Goal: Information Seeking & Learning: Find specific fact

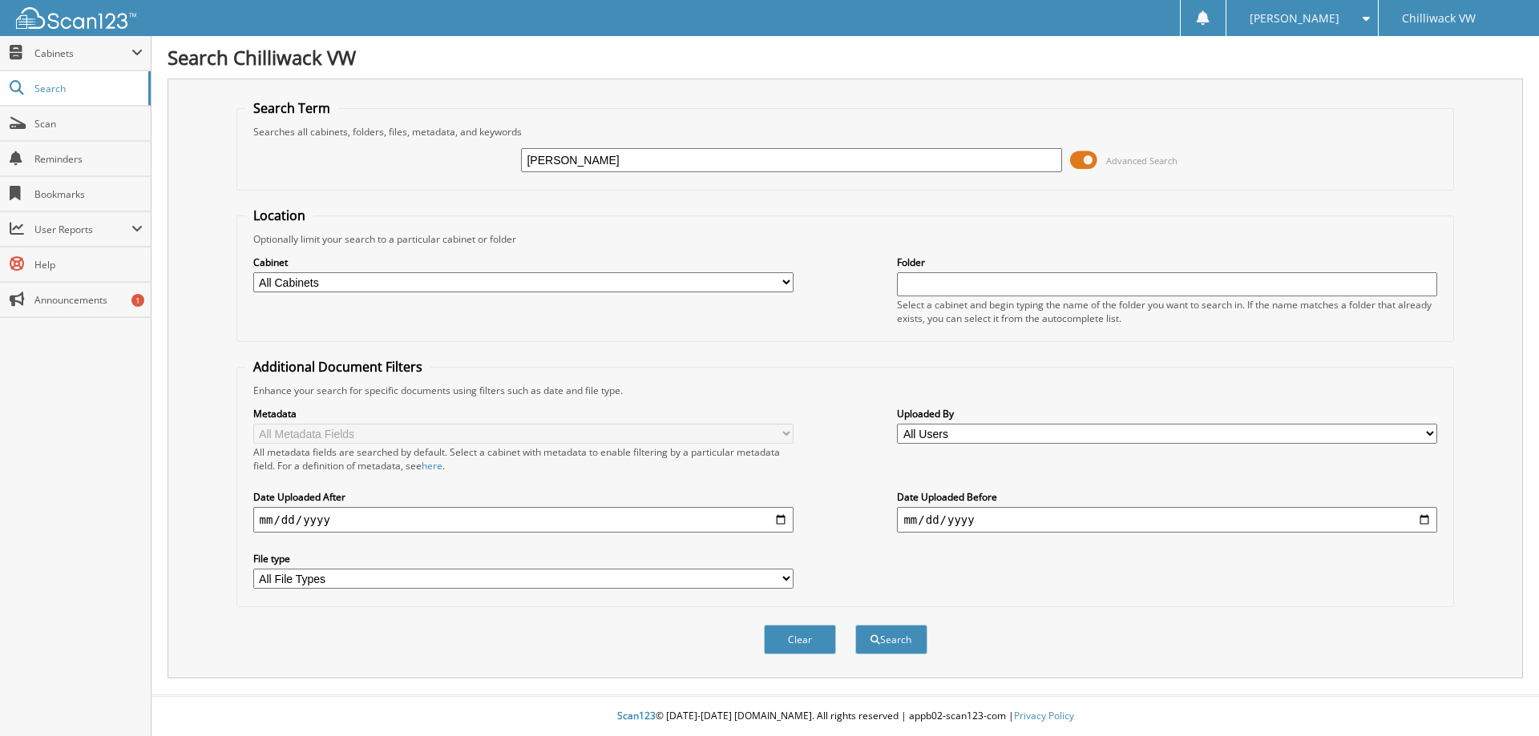
type input "[PERSON_NAME]"
click at [855, 625] on button "Search" at bounding box center [891, 640] width 72 height 30
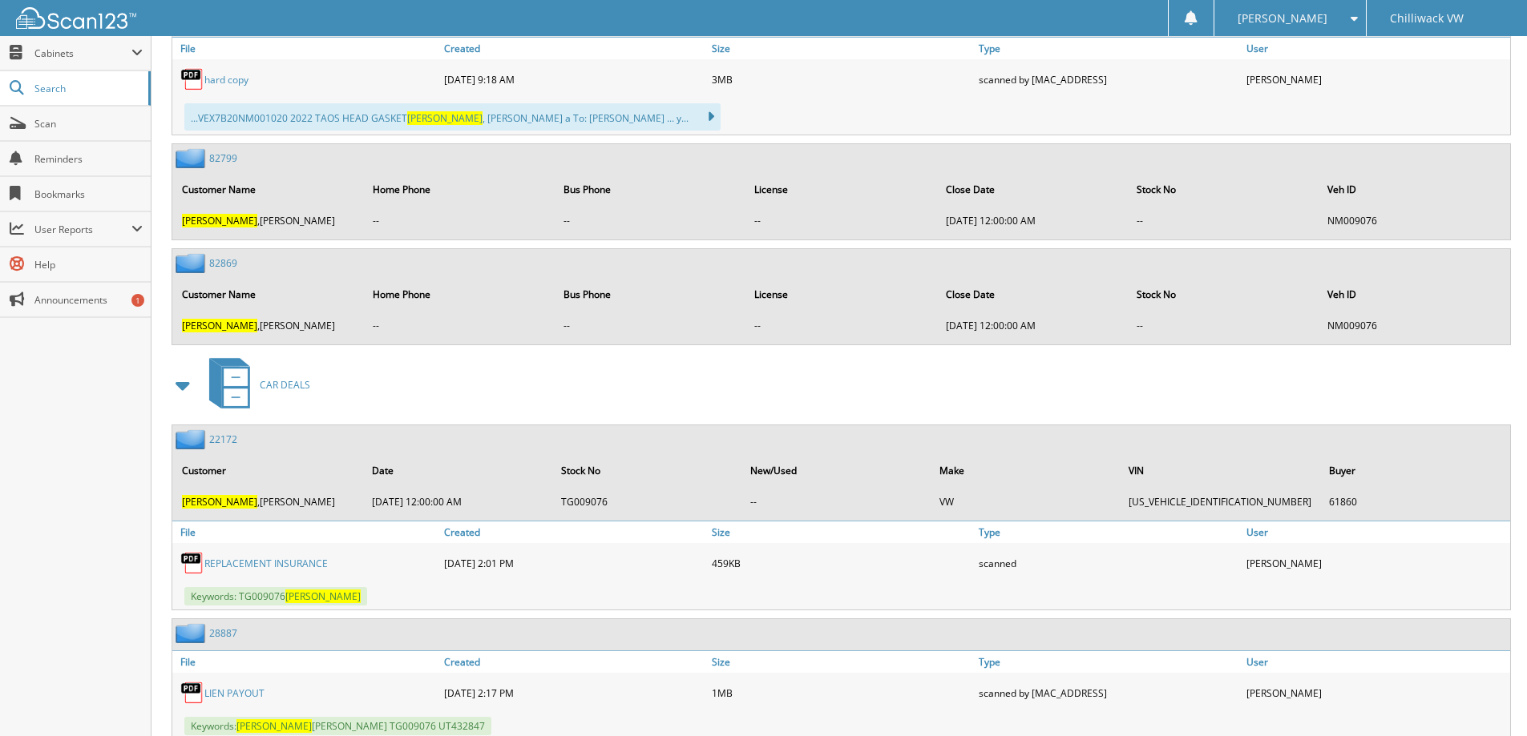
scroll to position [2693, 0]
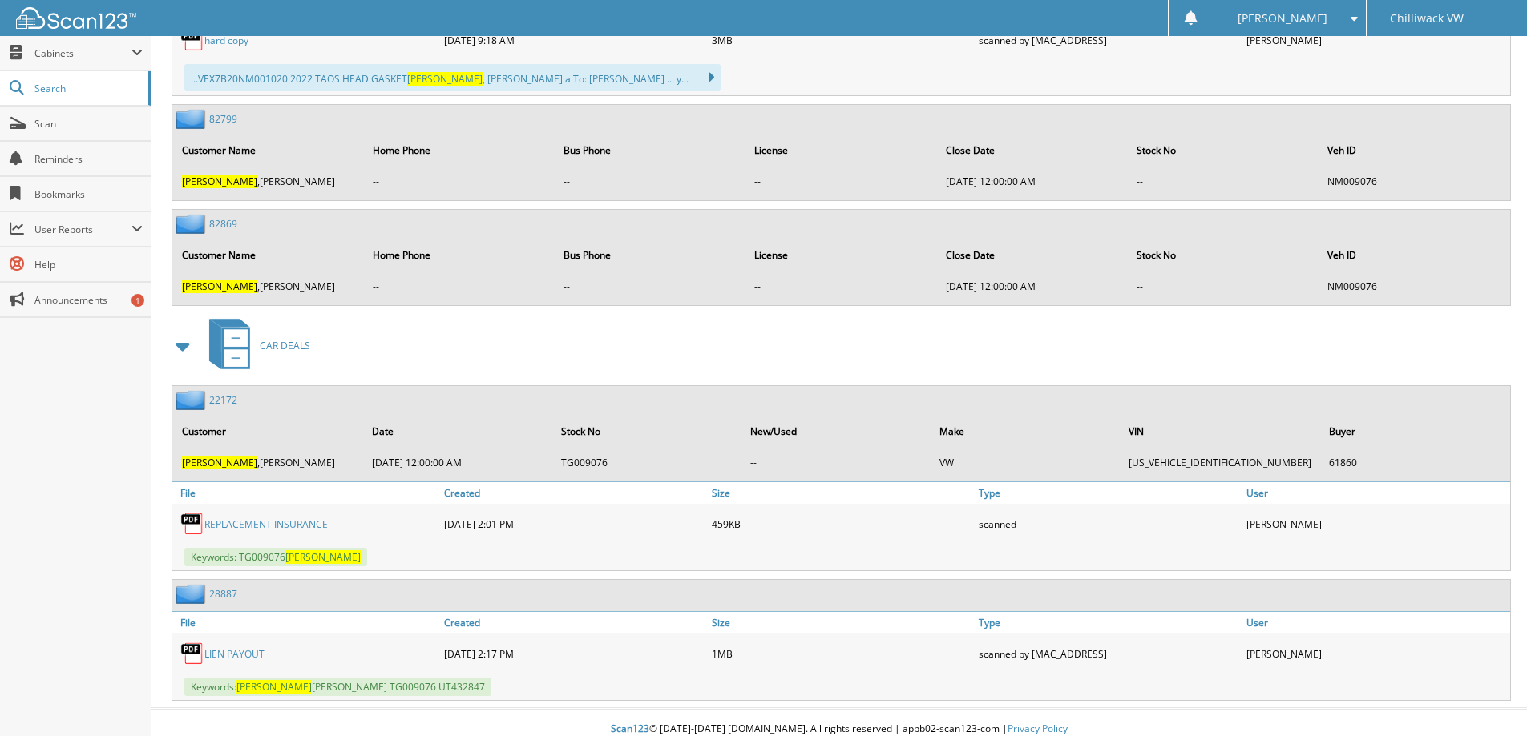
click at [224, 393] on link "22172" at bounding box center [223, 400] width 28 height 14
